Goal: Task Accomplishment & Management: Manage account settings

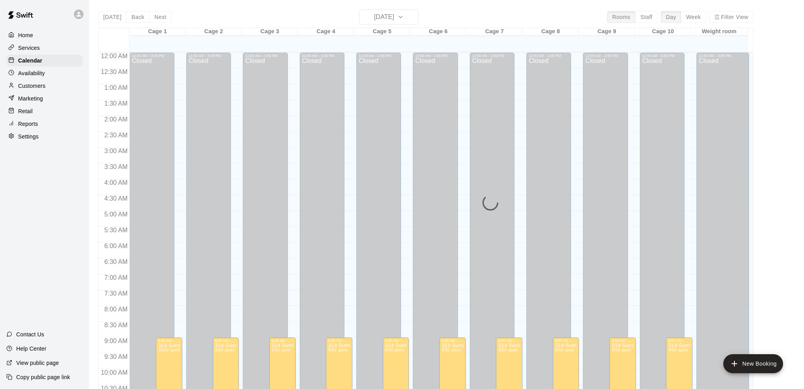
scroll to position [390, 0]
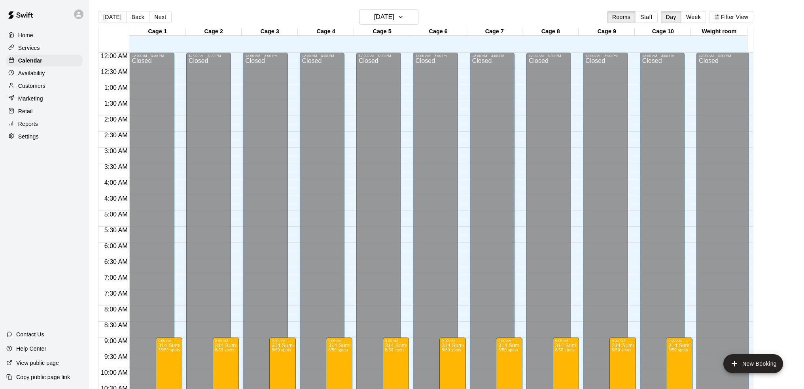
scroll to position [390, 0]
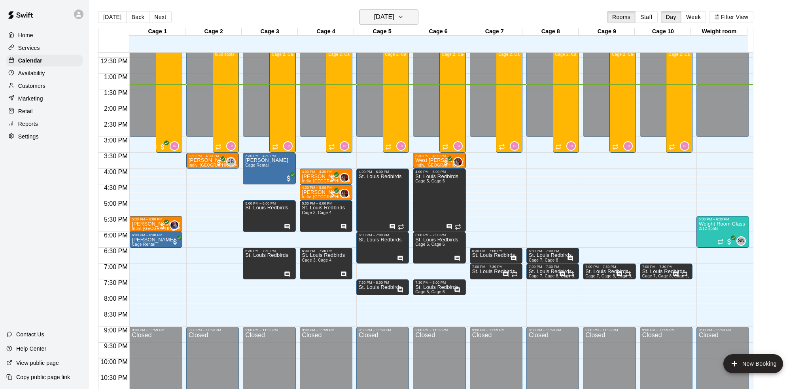
click at [394, 18] on h6 "[DATE]" at bounding box center [384, 16] width 20 height 11
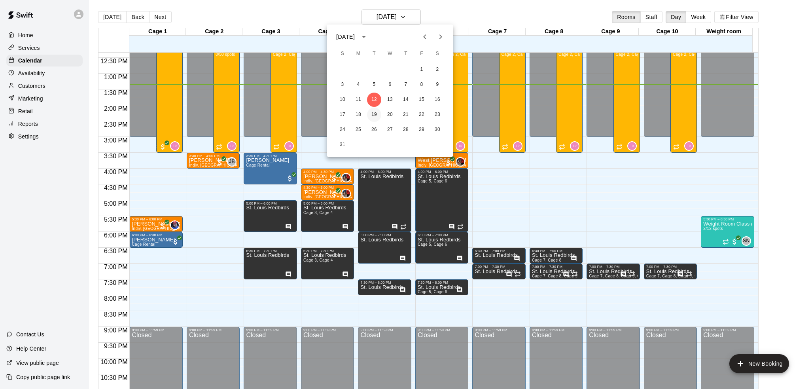
click at [374, 118] on button "19" at bounding box center [374, 115] width 14 height 14
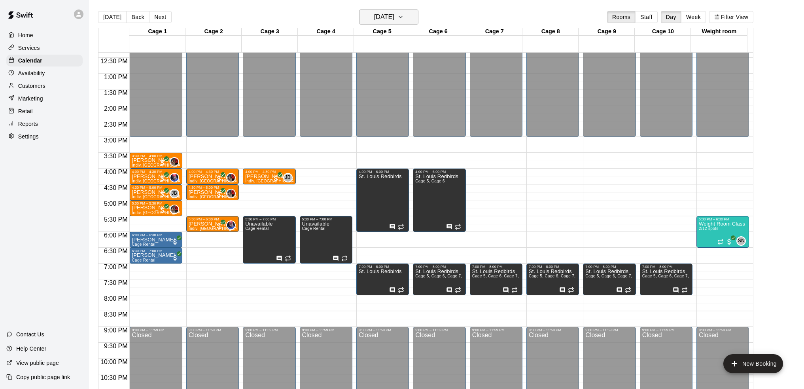
click at [374, 19] on h6 "Tuesday Aug 19" at bounding box center [384, 16] width 20 height 11
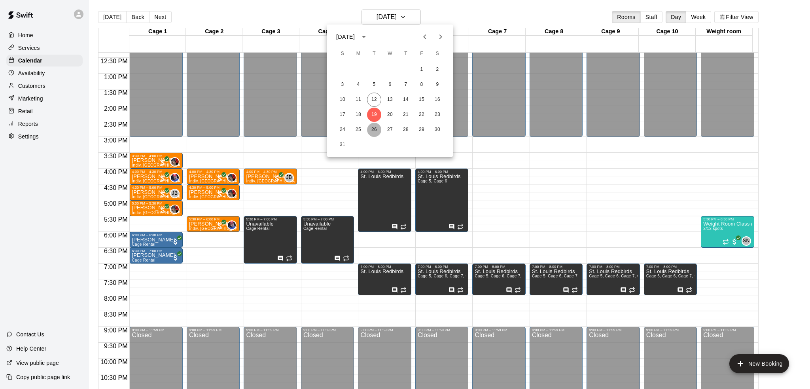
click at [374, 129] on button "26" at bounding box center [374, 130] width 14 height 14
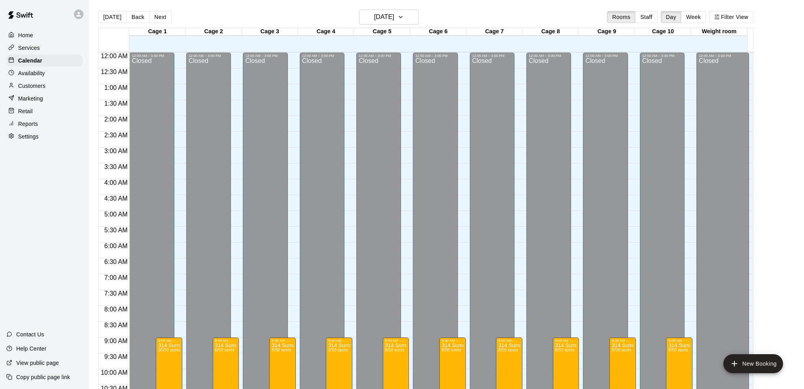
scroll to position [390, 0]
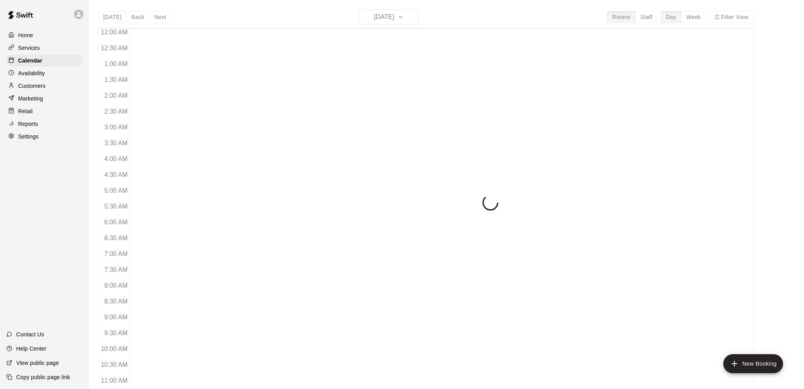
scroll to position [390, 0]
